Goal: Find specific page/section: Find specific page/section

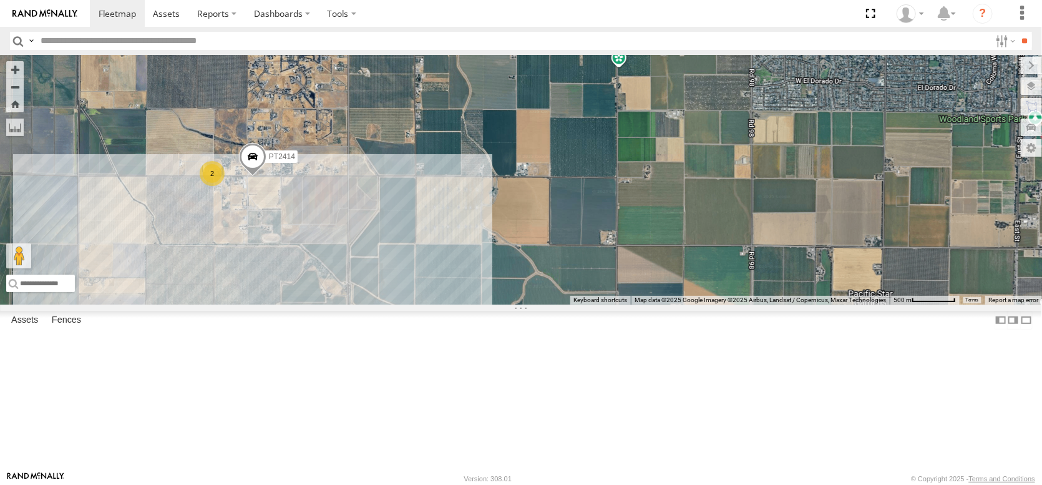
click at [262, 177] on span at bounding box center [252, 160] width 27 height 34
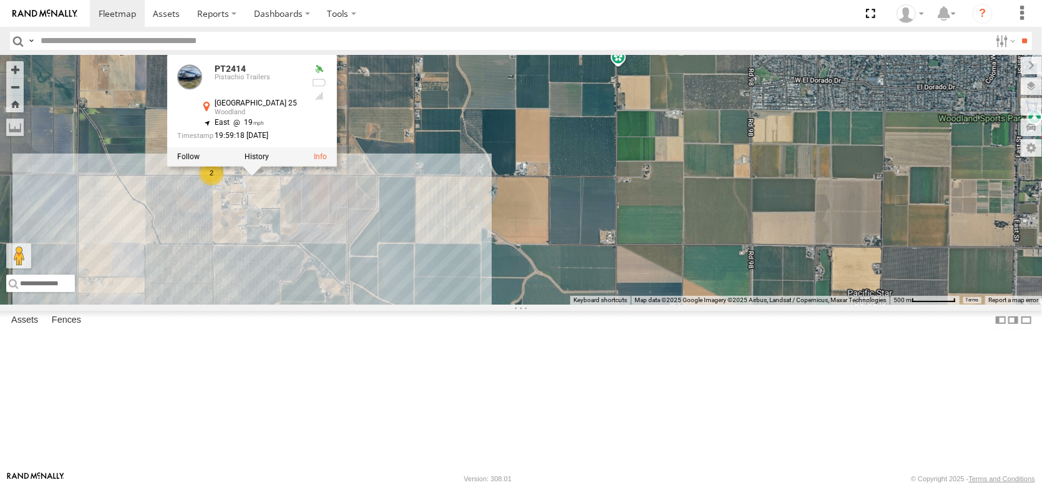
click at [505, 167] on div "PT2414 2 PT2414 Pistachio Trailers County Road 25 Woodland 38.64881 , -121.8713…" at bounding box center [521, 180] width 1042 height 250
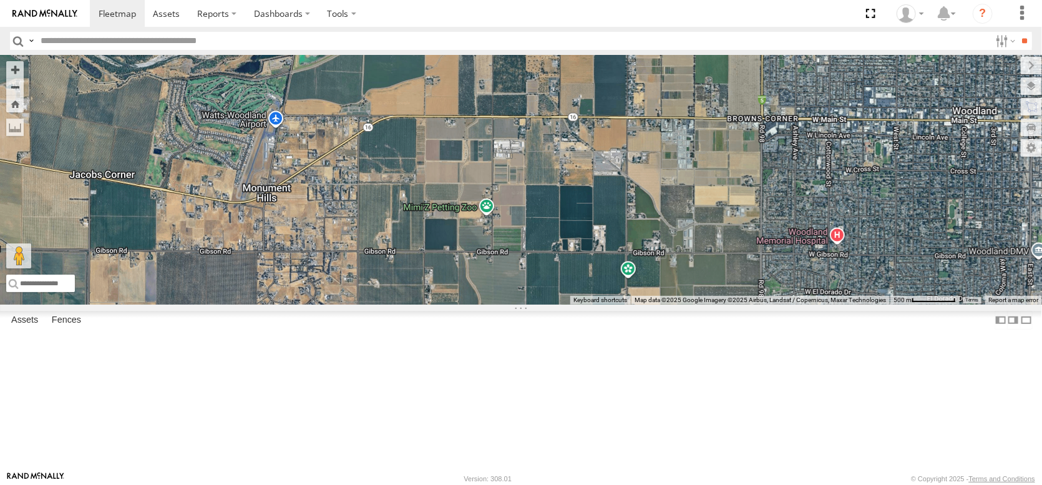
drag, startPoint x: 340, startPoint y: 280, endPoint x: 348, endPoint y: 505, distance: 224.8
click at [348, 484] on html at bounding box center [521, 242] width 1042 height 485
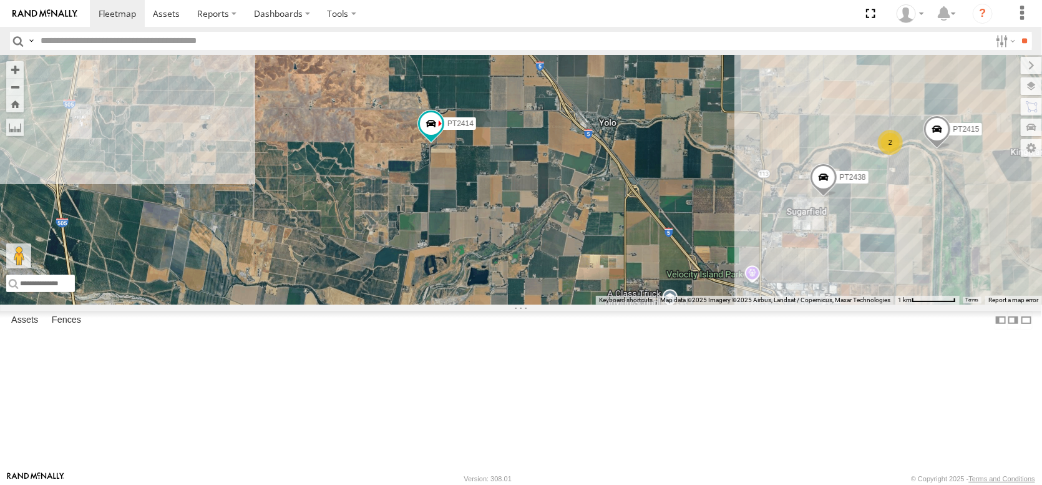
drag, startPoint x: 437, startPoint y: 288, endPoint x: 453, endPoint y: 494, distance: 206.5
click at [453, 484] on html at bounding box center [521, 242] width 1042 height 485
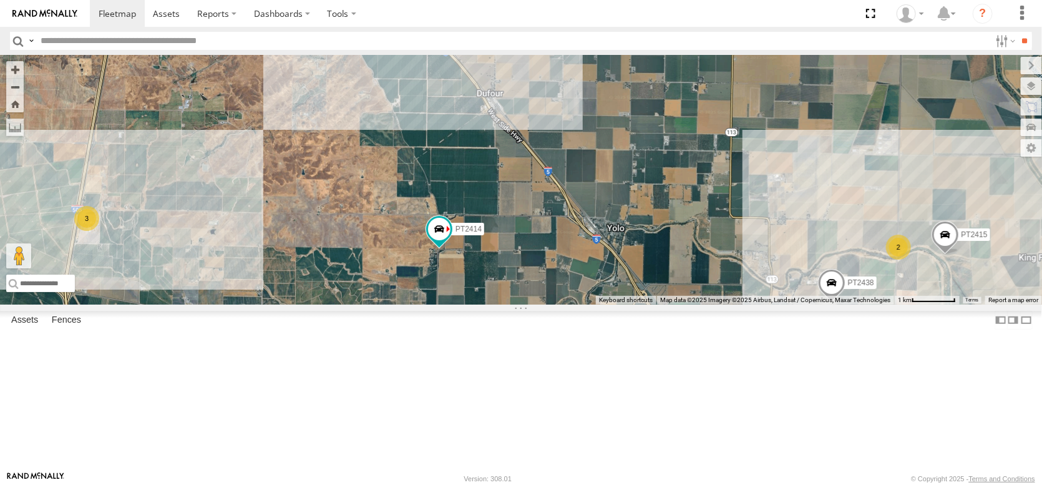
drag, startPoint x: 527, startPoint y: 258, endPoint x: 524, endPoint y: 461, distance: 203.4
click at [524, 304] on div "PT2415 PT2438 2 PT2414 2 3" at bounding box center [521, 180] width 1042 height 250
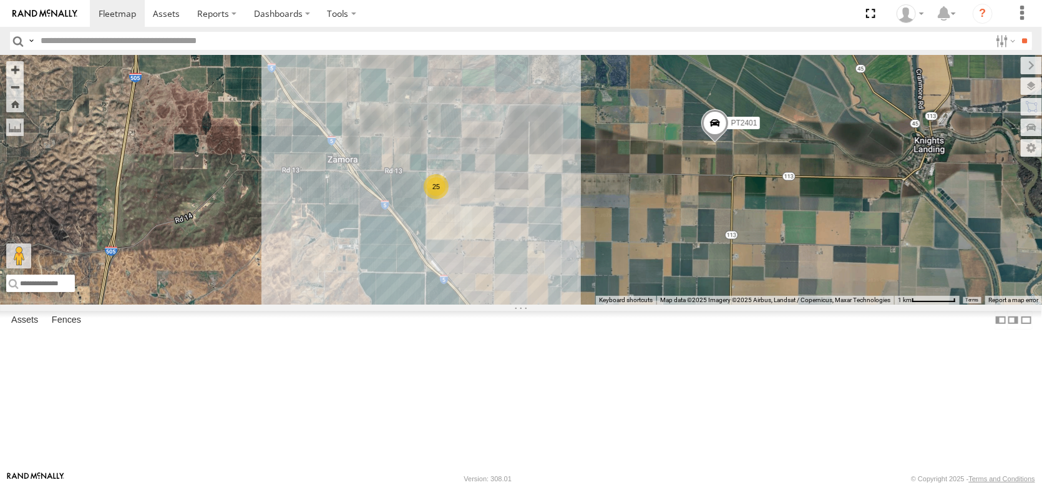
drag, startPoint x: 481, startPoint y: 432, endPoint x: 405, endPoint y: 290, distance: 161.3
click at [406, 291] on div "PT2415 PT2438 2 PT2414 2 3 25 PT2401" at bounding box center [521, 180] width 1042 height 250
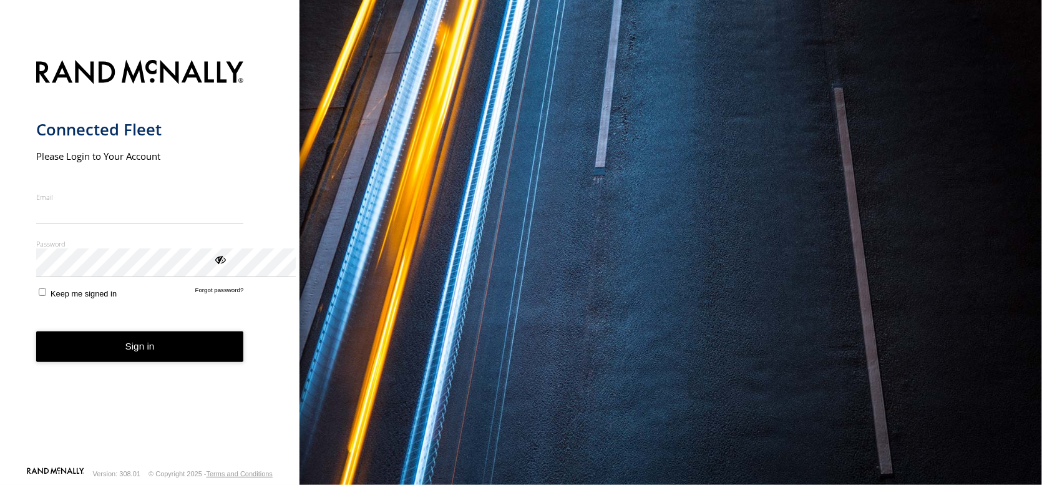
type input "**********"
click at [193, 362] on button "Sign in" at bounding box center [140, 346] width 208 height 31
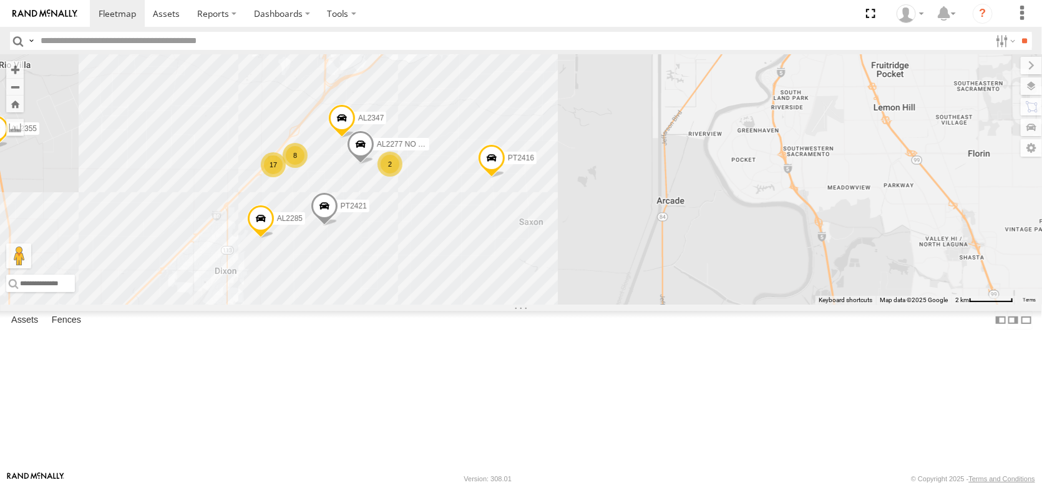
drag, startPoint x: 339, startPoint y: 177, endPoint x: 489, endPoint y: 309, distance: 199.8
click at [489, 304] on div "FRONTLOADER JD344H AL2311 AL2365 AL2119 PT2416 AL2375 AL2355 AL2285 AL2347 AL22…" at bounding box center [521, 180] width 1042 height 250
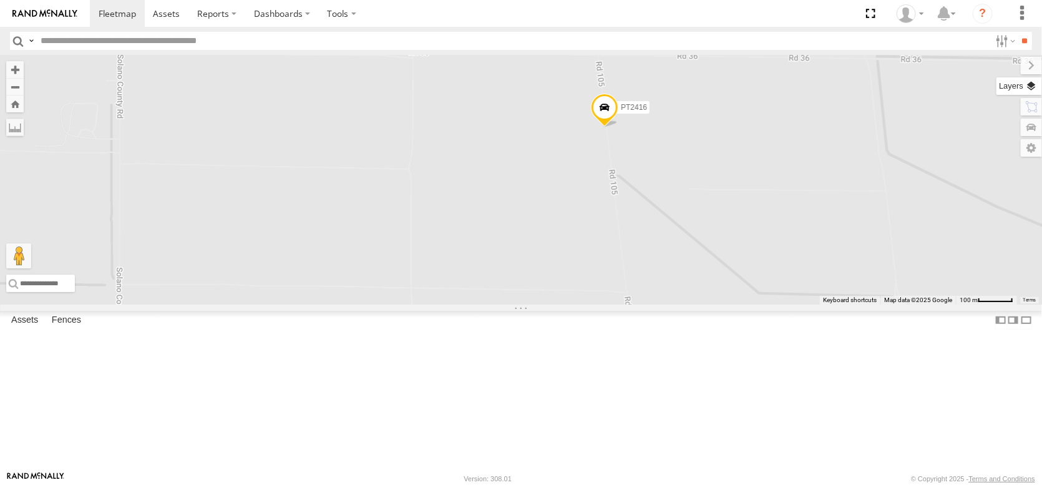
click at [1029, 91] on label at bounding box center [1019, 85] width 46 height 17
click at [0, 0] on span "Basemaps" at bounding box center [0, 0] width 0 height 0
click at [0, 0] on span "Satellite + Roadmap" at bounding box center [0, 0] width 0 height 0
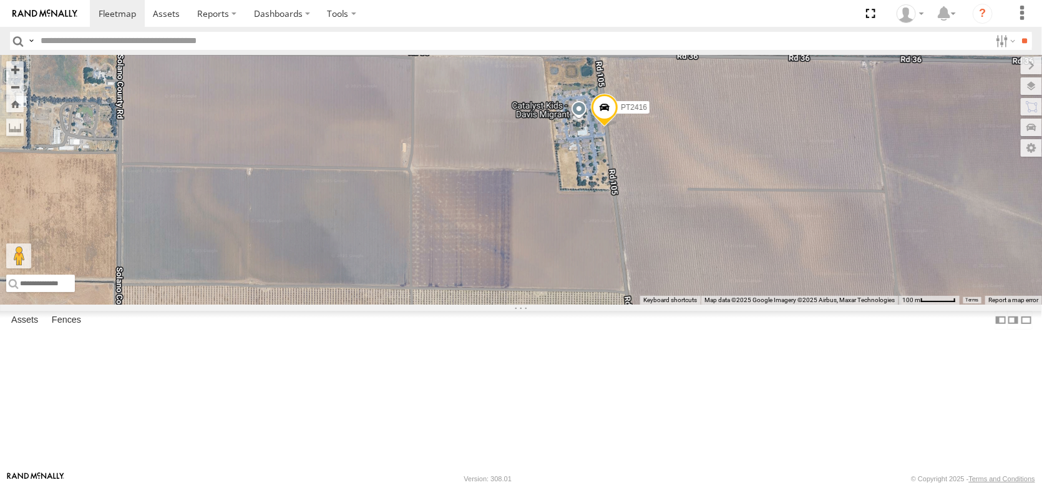
click at [608, 127] on span at bounding box center [604, 111] width 27 height 34
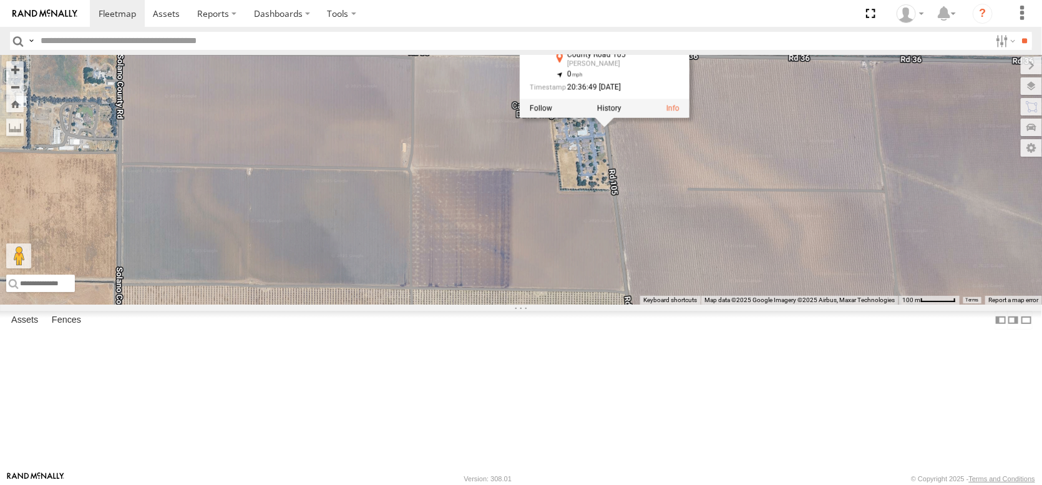
click at [707, 277] on div "FRONTLOADER JD344H AL2311 AL2365 AL2119 PT2416 AL2375 AL2355 AL2285 AL2347 AL22…" at bounding box center [521, 180] width 1042 height 250
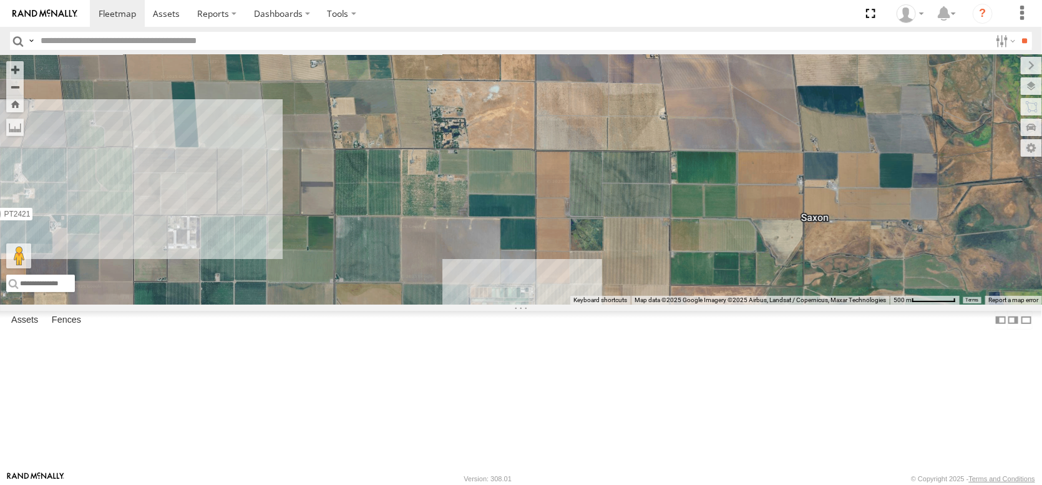
drag, startPoint x: 653, startPoint y: 323, endPoint x: 621, endPoint y: 153, distance: 173.3
click at [624, 172] on div "FRONTLOADER JD344H AL2311 AL2365 AL2119 PT2416 AL2375 AL2355 AL2285 AL2347 AL22…" at bounding box center [521, 180] width 1042 height 250
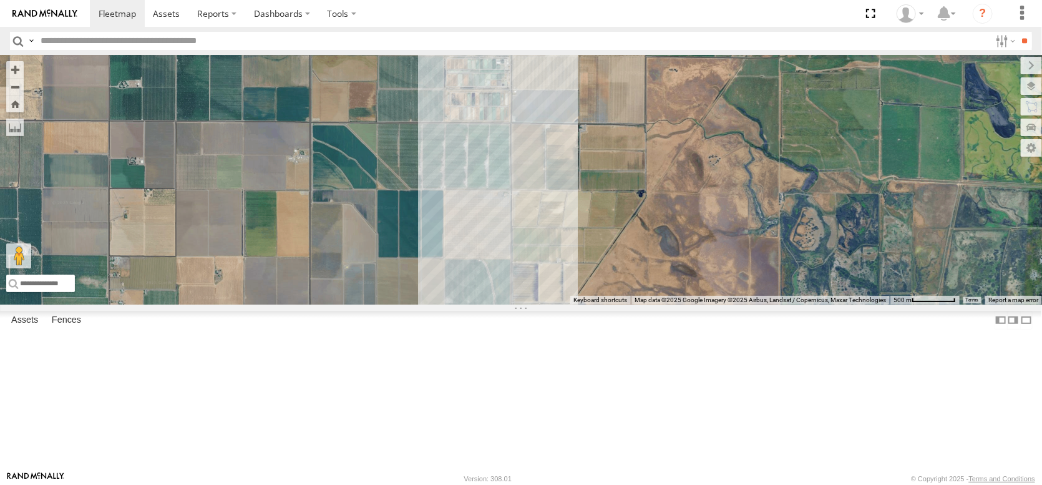
drag, startPoint x: 570, startPoint y: 362, endPoint x: 580, endPoint y: 207, distance: 155.0
click at [580, 210] on div "FRONTLOADER JD344H AL2311 AL2365 AL2119 PT2416 AL2375 AL2355 AL2285 AL2347 AL22…" at bounding box center [521, 180] width 1042 height 250
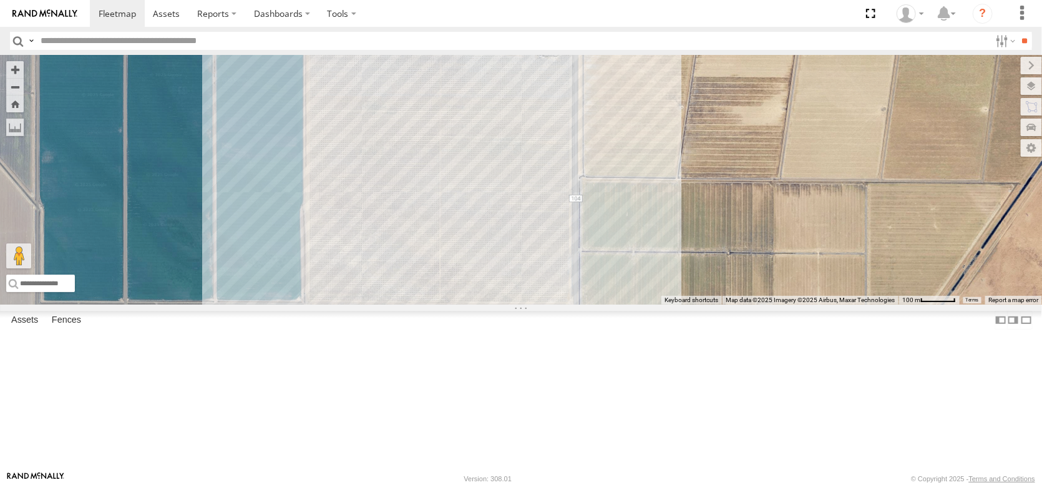
drag, startPoint x: 466, startPoint y: 202, endPoint x: 466, endPoint y: 391, distance: 189.1
click at [466, 304] on div "FRONTLOADER JD344H AL2311 AL2365 AL2119 PT2416 AL2375 AL2355 AL2285 AL2347 AL22…" at bounding box center [521, 180] width 1042 height 250
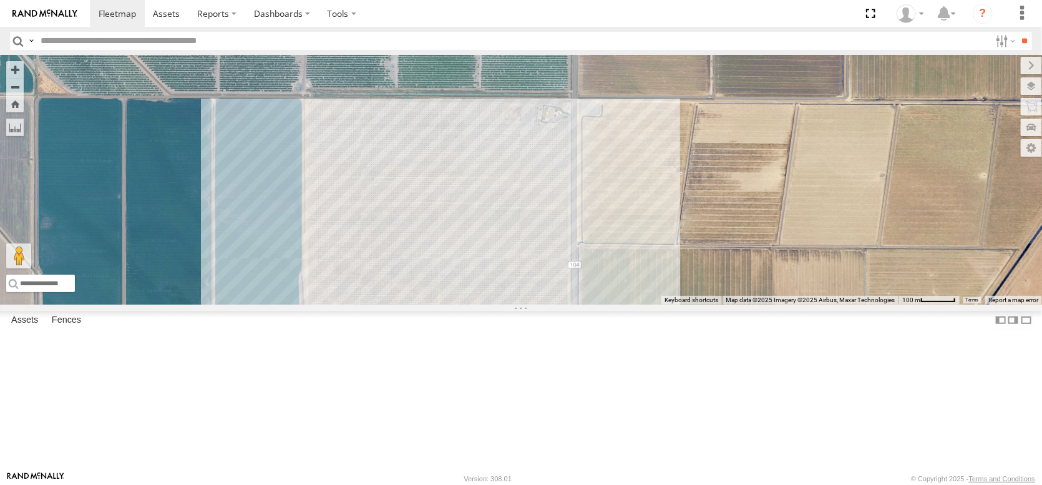
click at [459, 304] on div "FRONTLOADER JD344H AL2311 AL2365 AL2119 PT2416 AL2375 AL2355 AL2285 AL2347 AL22…" at bounding box center [521, 180] width 1042 height 250
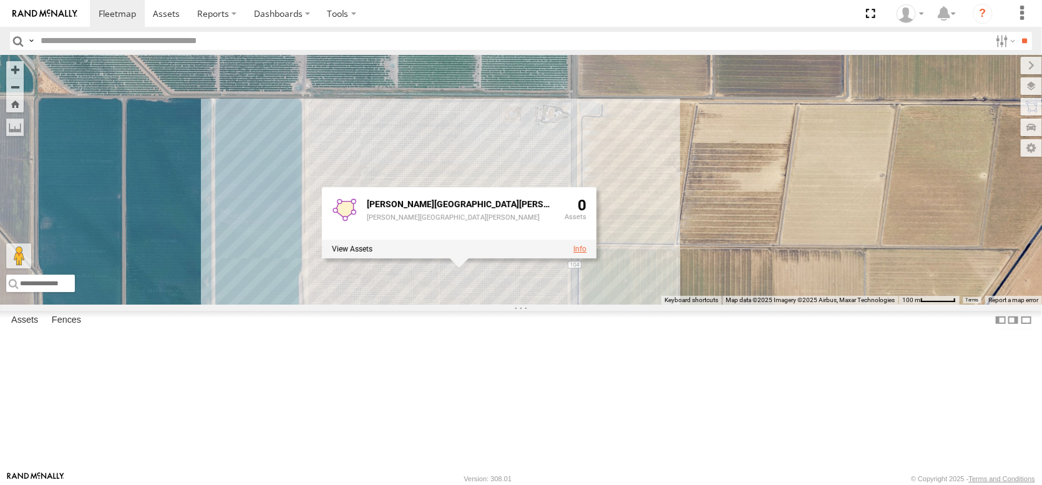
click at [573, 253] on link at bounding box center [579, 249] width 13 height 9
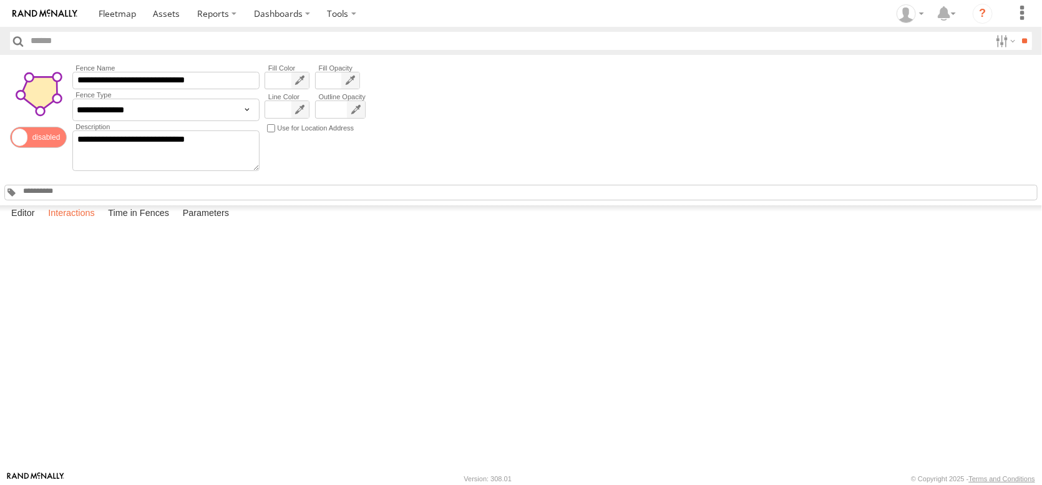
click at [100, 223] on label "Interactions" at bounding box center [71, 213] width 59 height 17
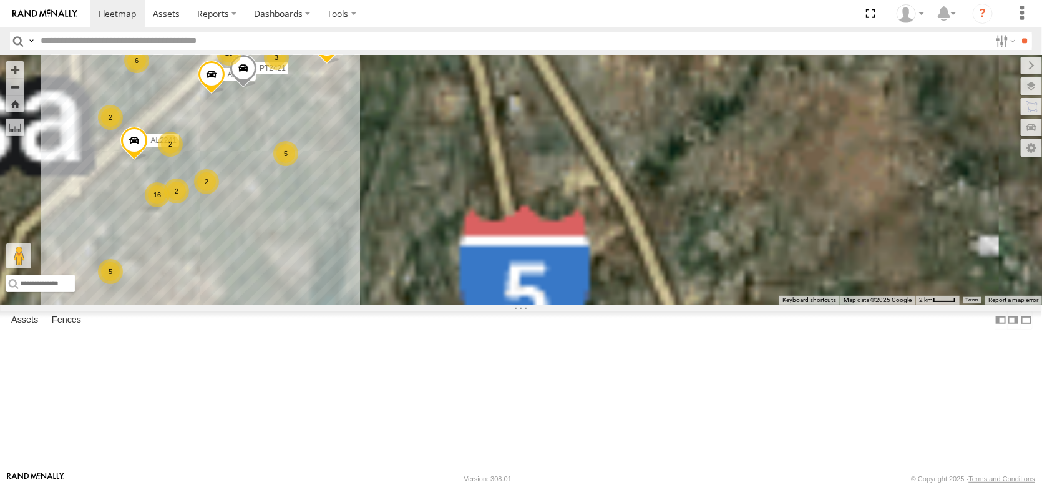
drag, startPoint x: 377, startPoint y: 240, endPoint x: 382, endPoint y: 265, distance: 26.0
click at [382, 265] on div "FRONTLOADER JD344H AL2119 AL2365 PT2416 AL2375 AL2355 AL2285 6 16 5 2 25 2 AL23…" at bounding box center [521, 180] width 1042 height 250
